Goal: Task Accomplishment & Management: Complete application form

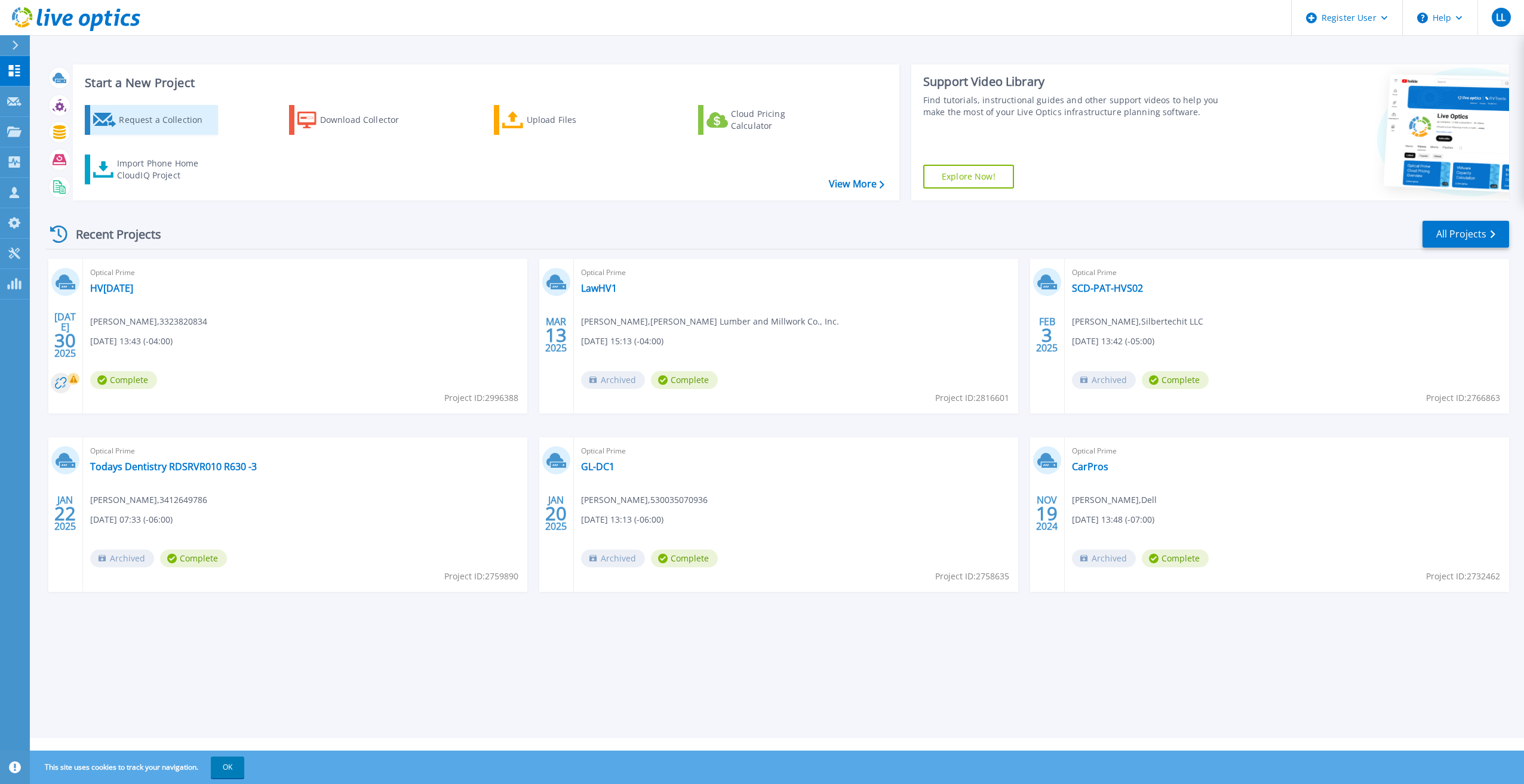
click at [170, 126] on div "Request a Collection" at bounding box center [166, 120] width 96 height 24
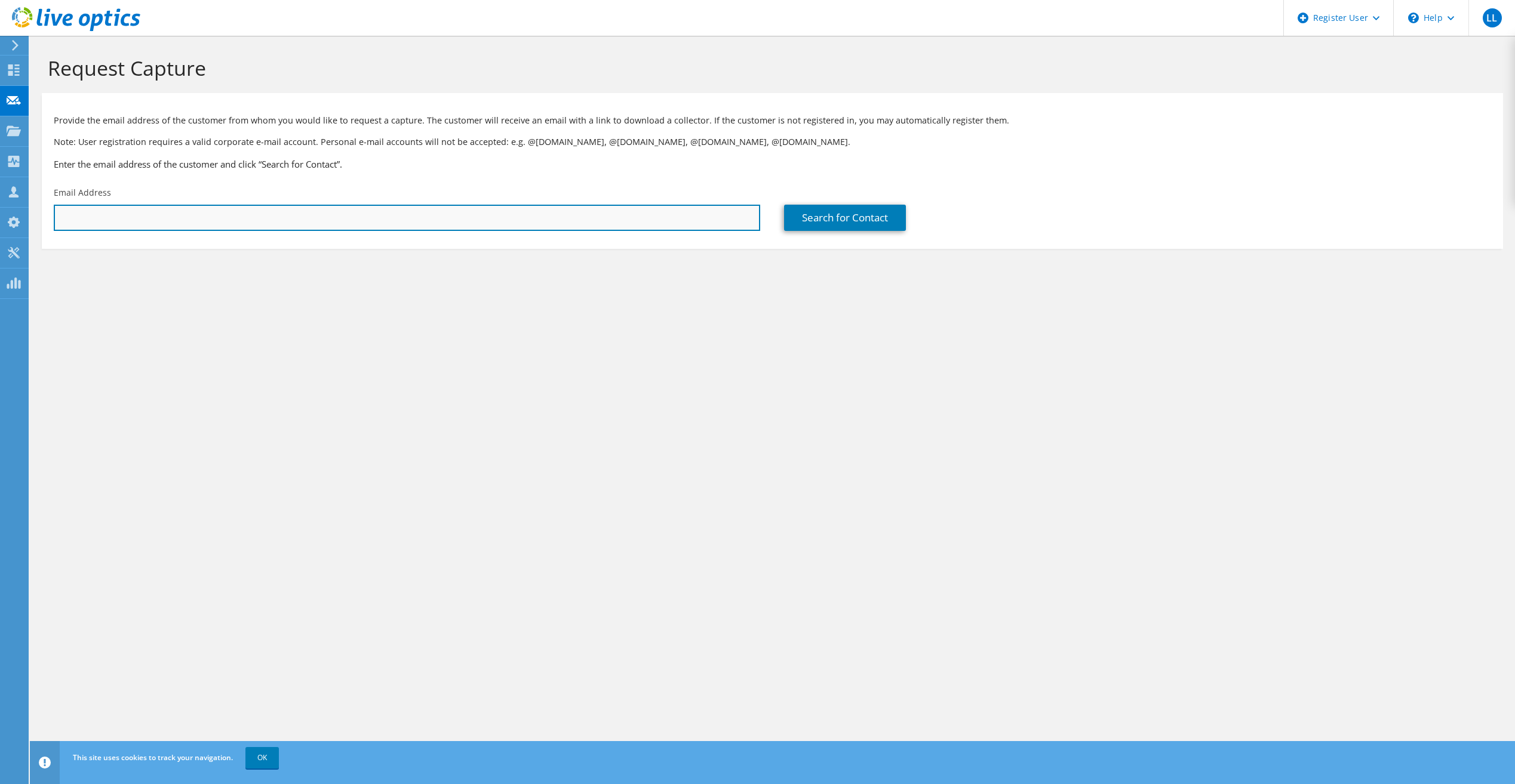
click at [417, 223] on input "text" at bounding box center [406, 217] width 706 height 26
click at [403, 215] on input "text" at bounding box center [406, 217] width 706 height 26
paste input "david@integritymkt.com"
type input "david@integritymkt.com"
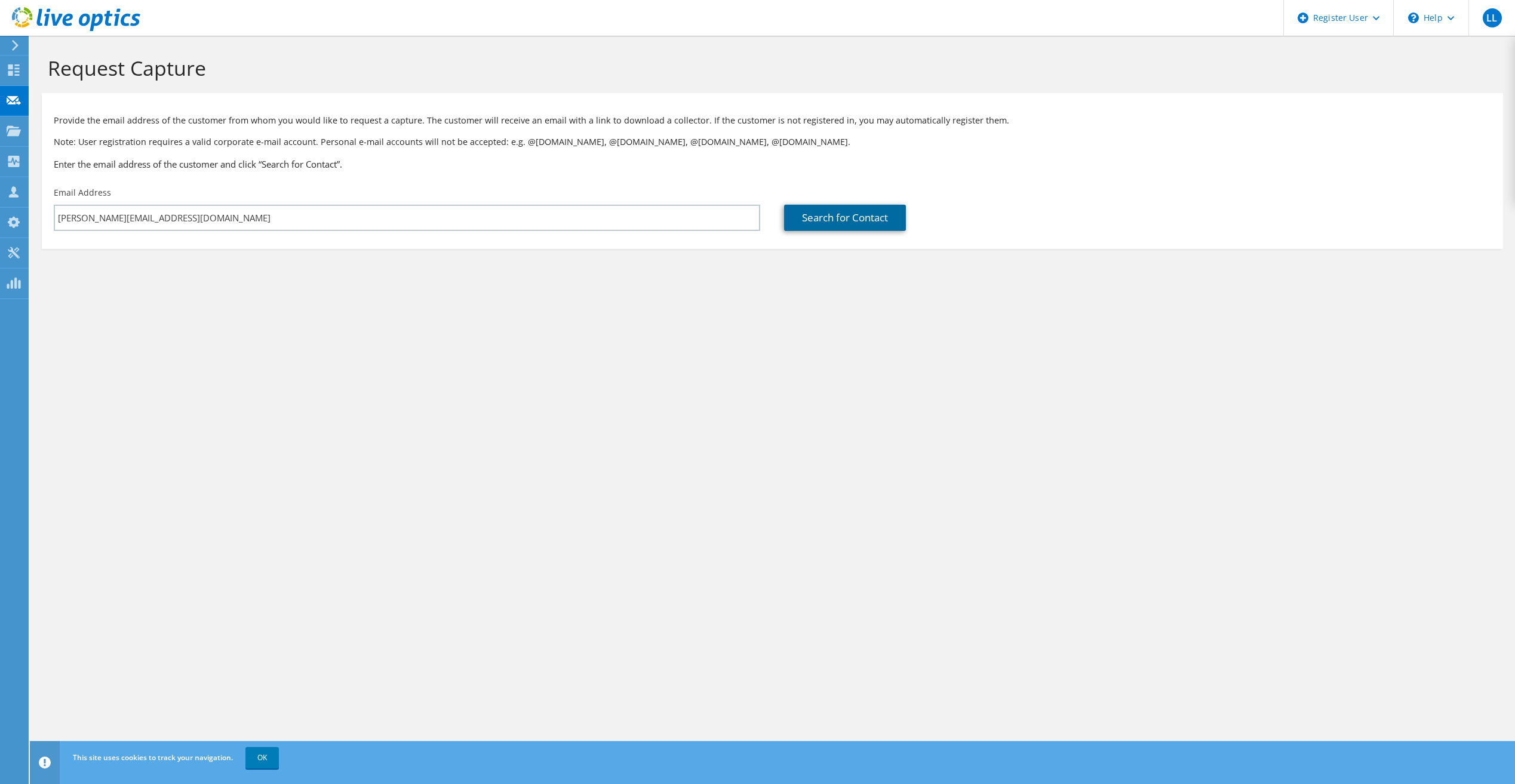
click at [814, 221] on link "Search for Contact" at bounding box center [845, 217] width 121 height 26
type input "INTEGRITY MARKETING"
type input "Dave"
type input "Sisler"
type input "United States"
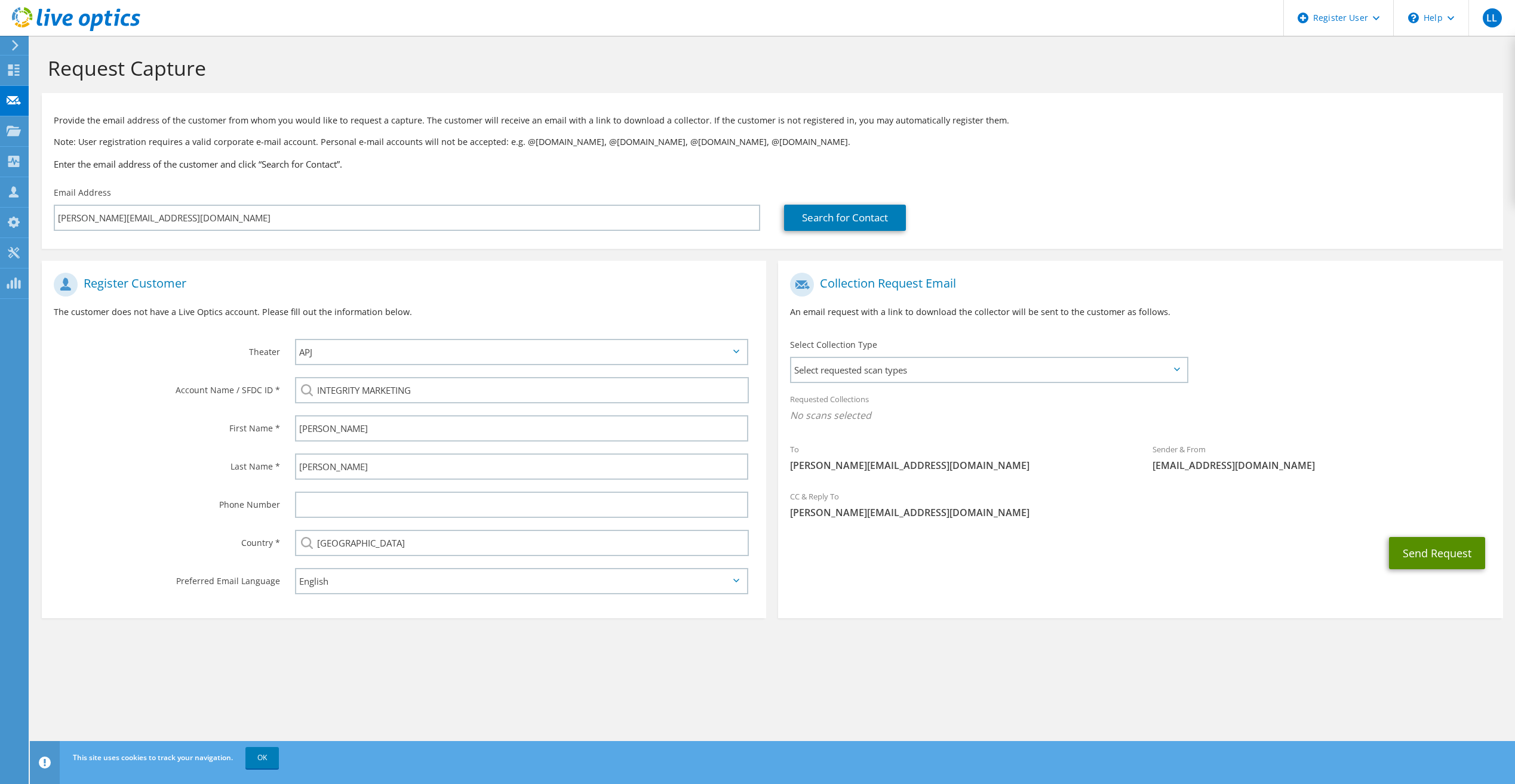
click at [1428, 560] on button "Send Request" at bounding box center [1437, 554] width 97 height 33
